Goal: Transaction & Acquisition: Book appointment/travel/reservation

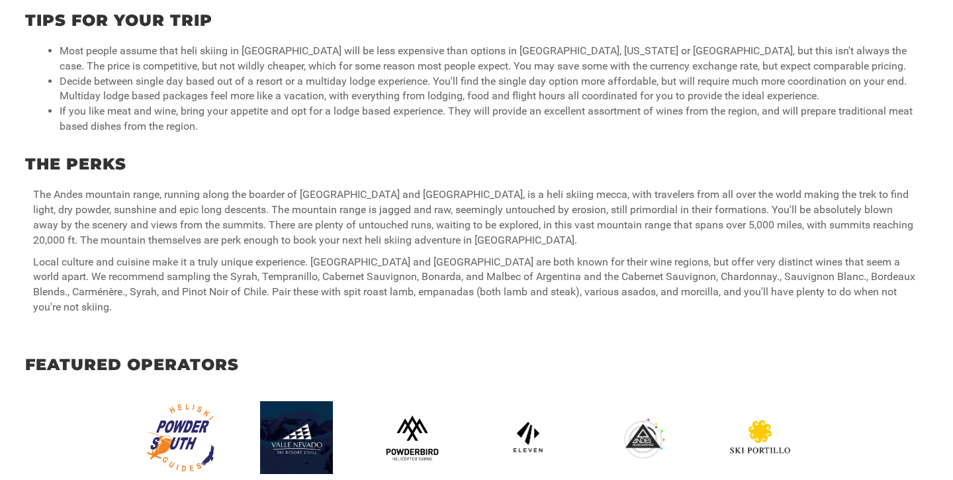
scroll to position [783, 0]
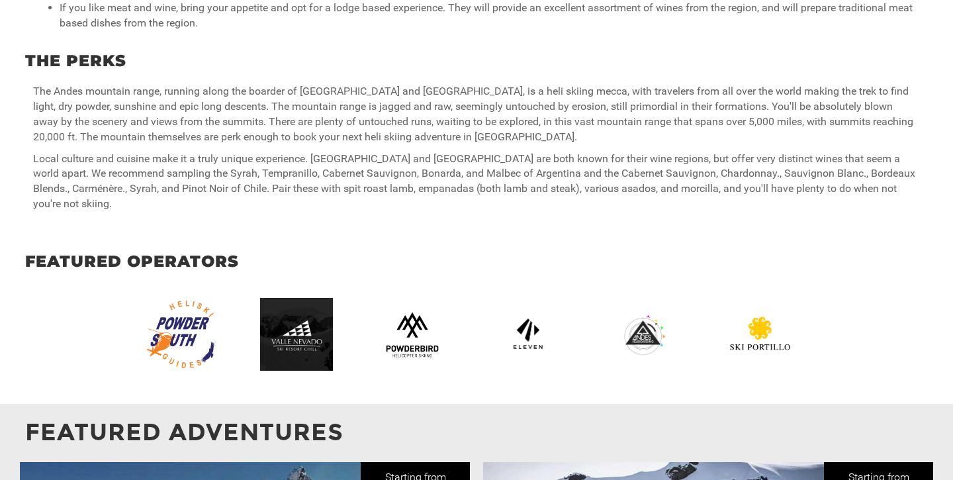
click at [274, 313] on img at bounding box center [303, 334] width 86 height 73
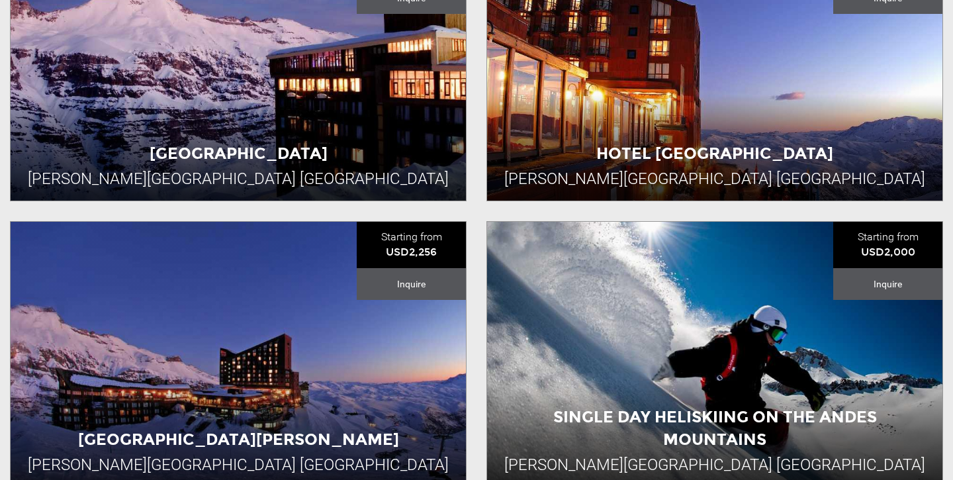
scroll to position [646, 0]
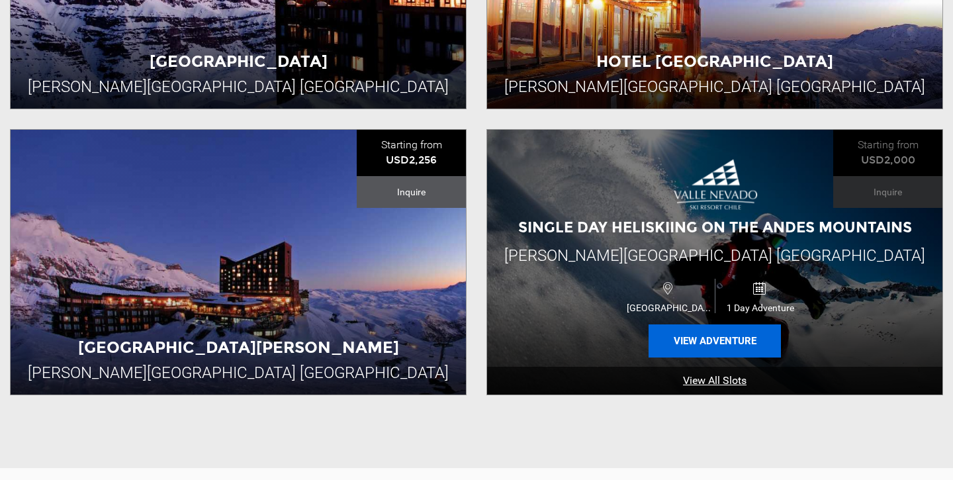
click at [730, 342] on button "View Adventure" at bounding box center [715, 340] width 132 height 33
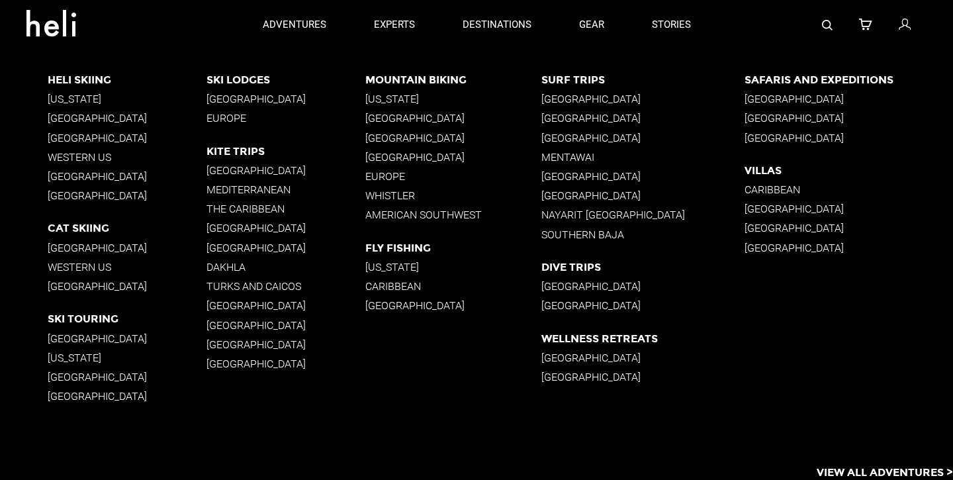
click at [101, 143] on p "[GEOGRAPHIC_DATA]" at bounding box center [127, 138] width 159 height 13
